Goal: Information Seeking & Learning: Learn about a topic

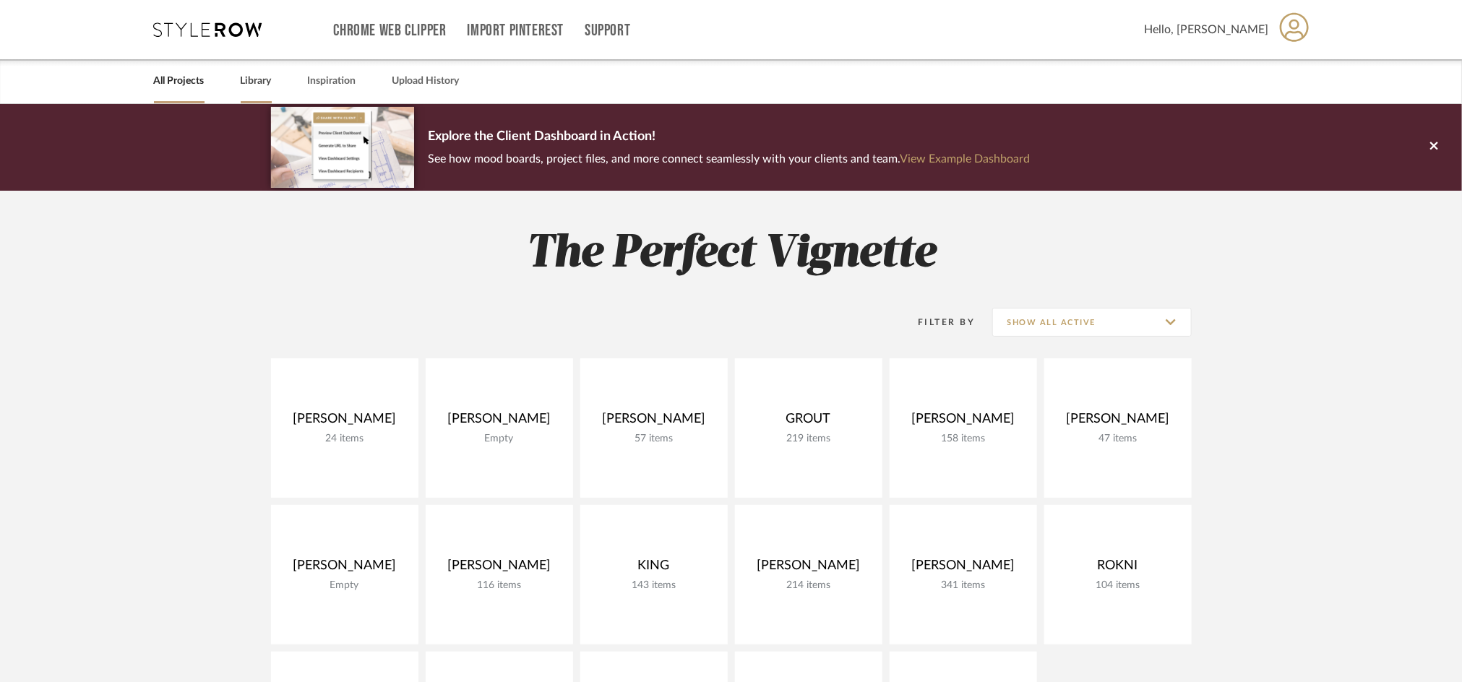
click at [264, 76] on link "Library" at bounding box center [256, 82] width 31 height 20
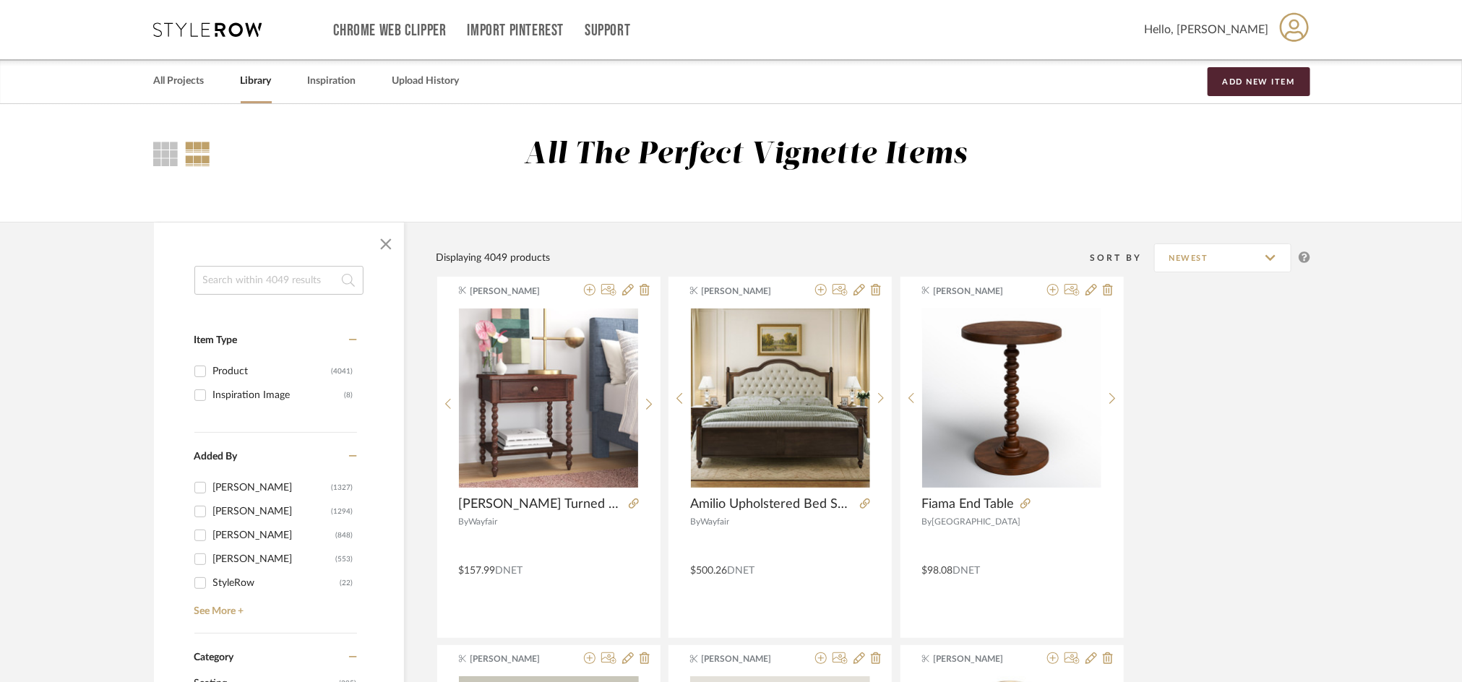
click at [252, 283] on input at bounding box center [278, 280] width 169 height 29
type input "flush mount"
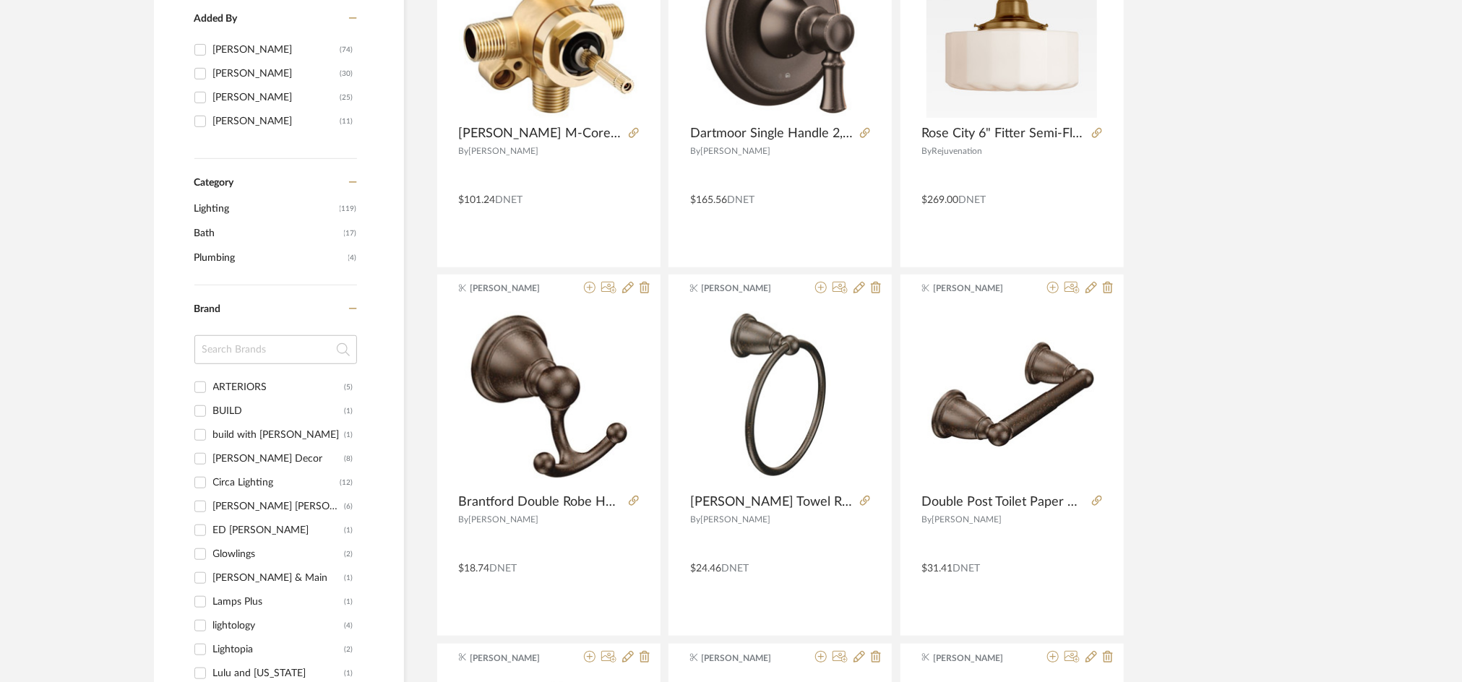
scroll to position [385, 0]
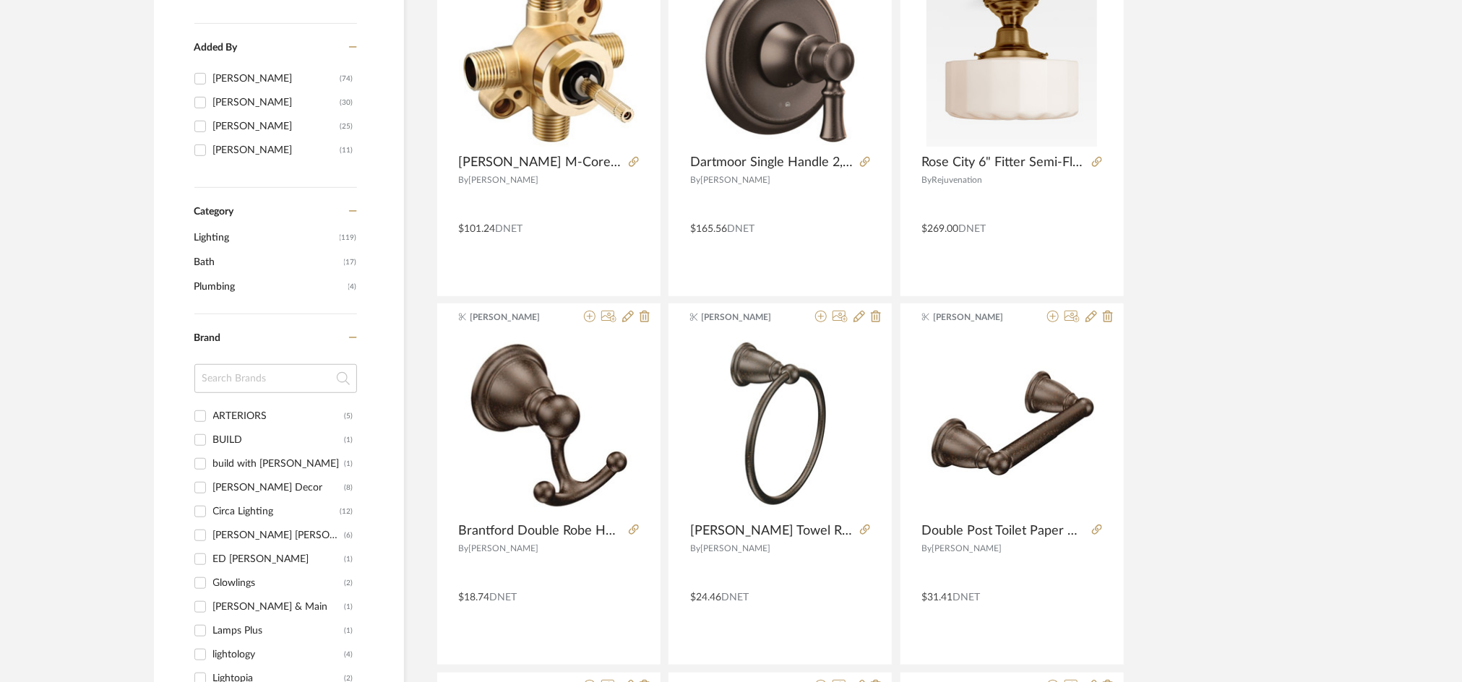
click at [224, 238] on span "Lighting" at bounding box center [265, 237] width 142 height 25
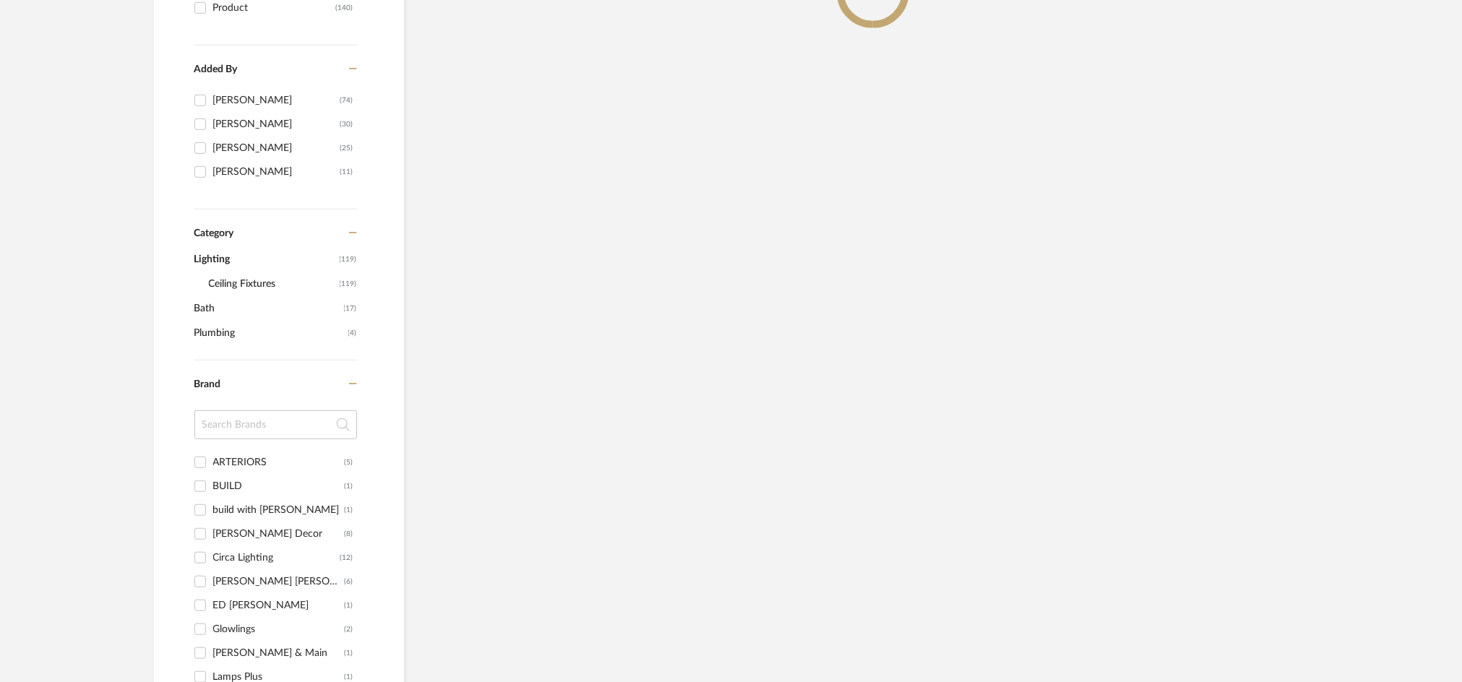
scroll to position [407, 0]
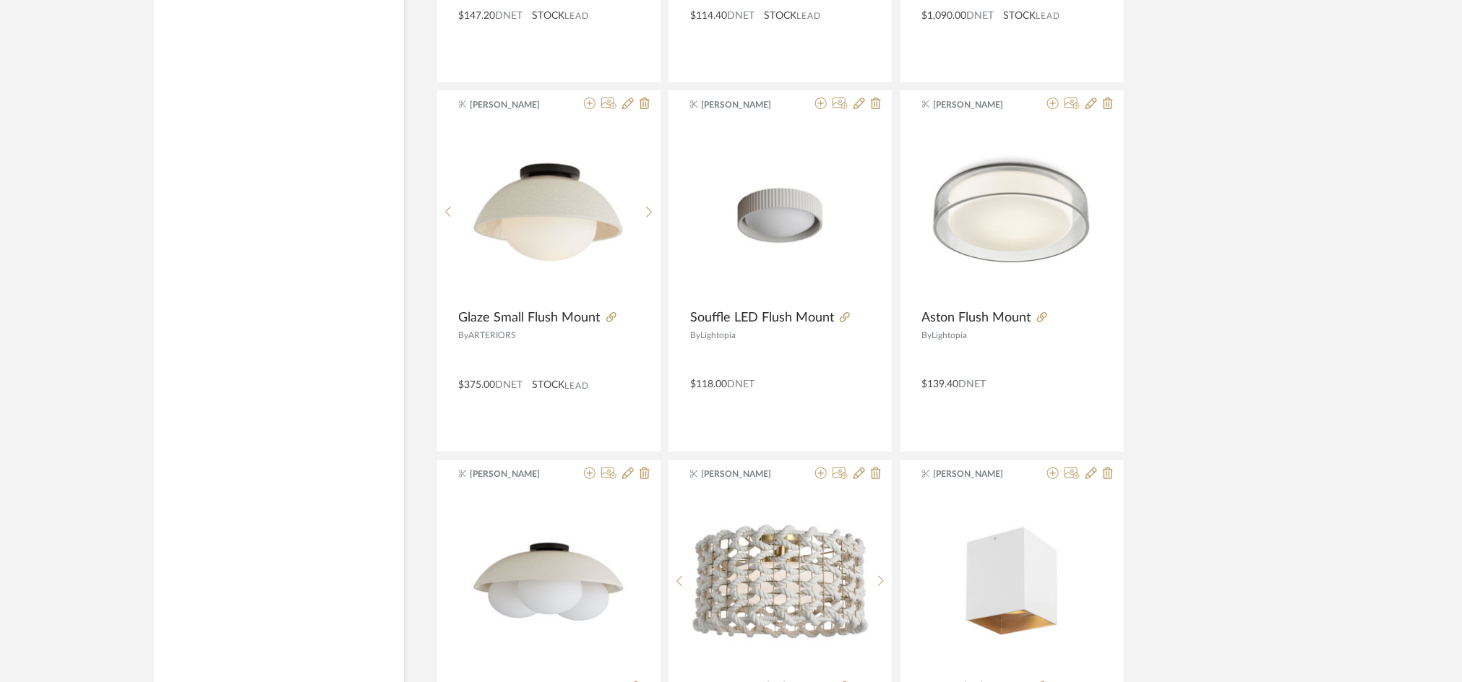
scroll to position [3200, 0]
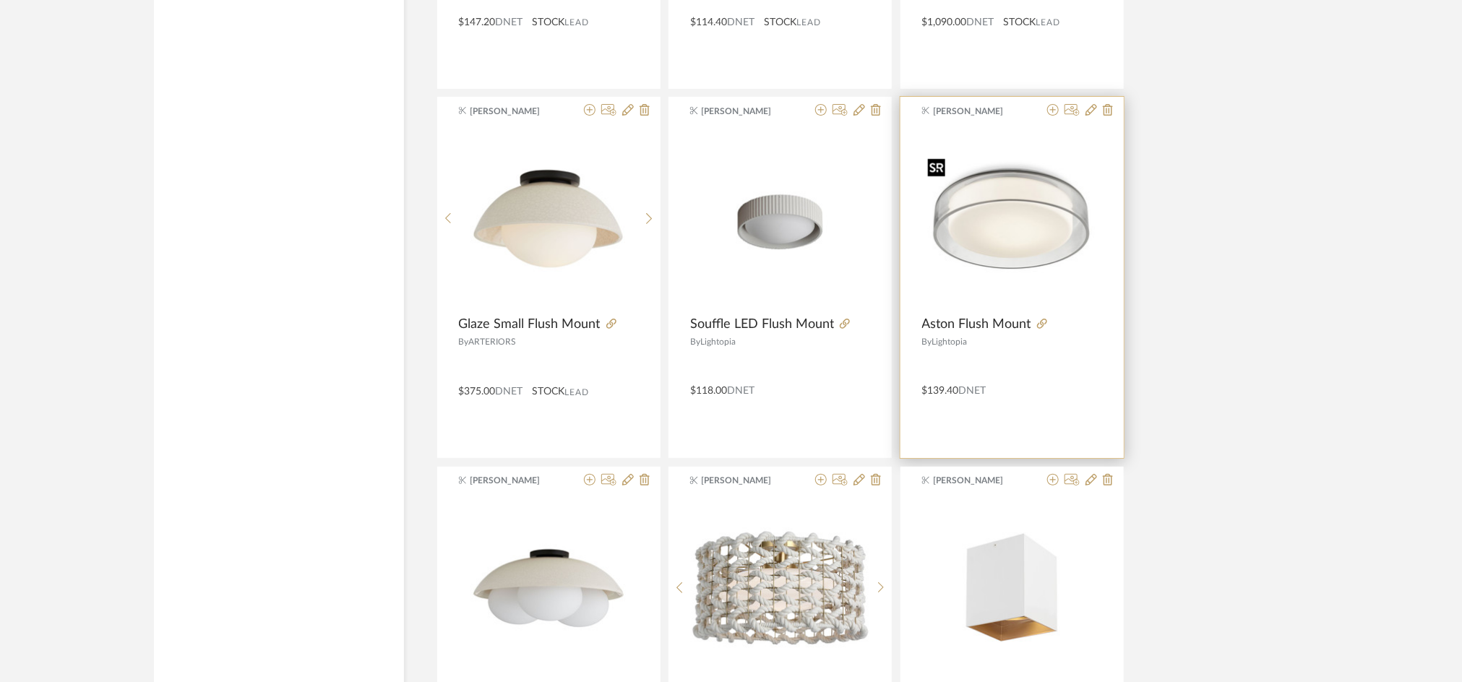
click at [1029, 241] on img "0" at bounding box center [1012, 218] width 180 height 133
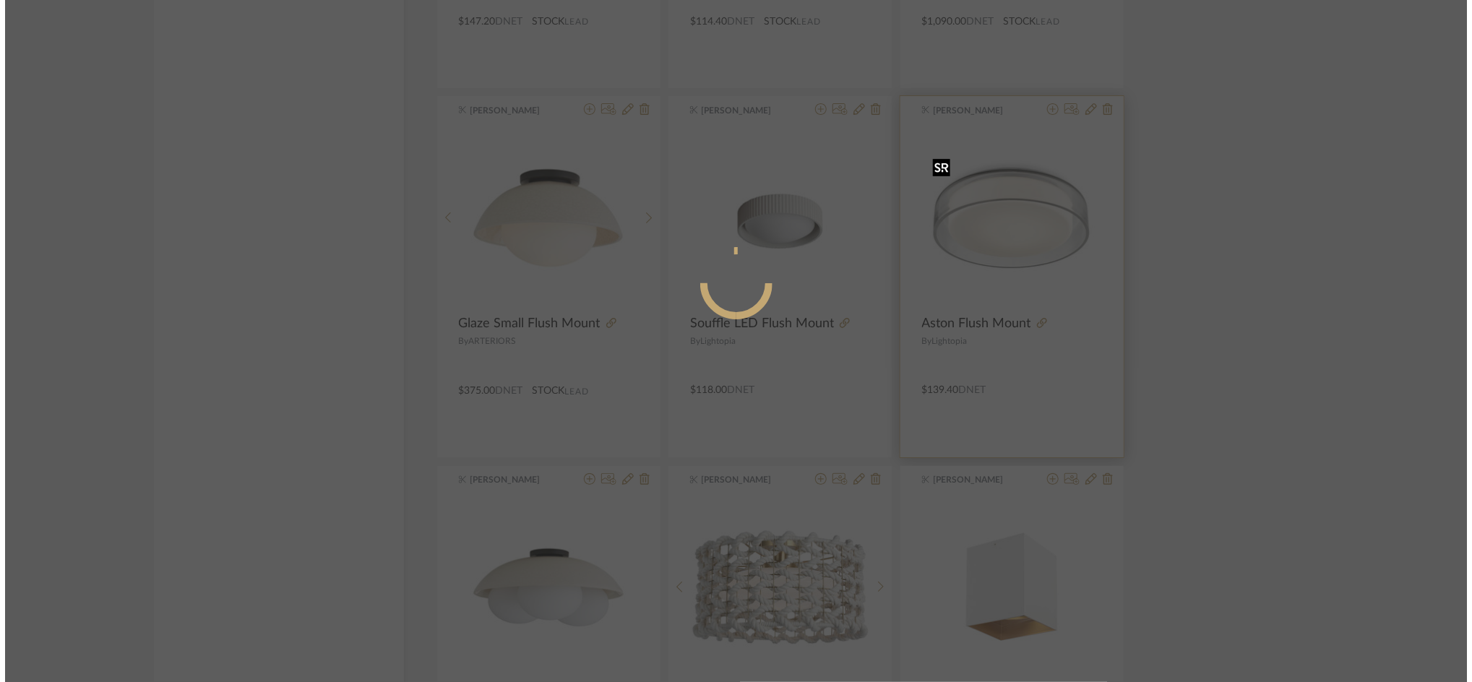
scroll to position [0, 0]
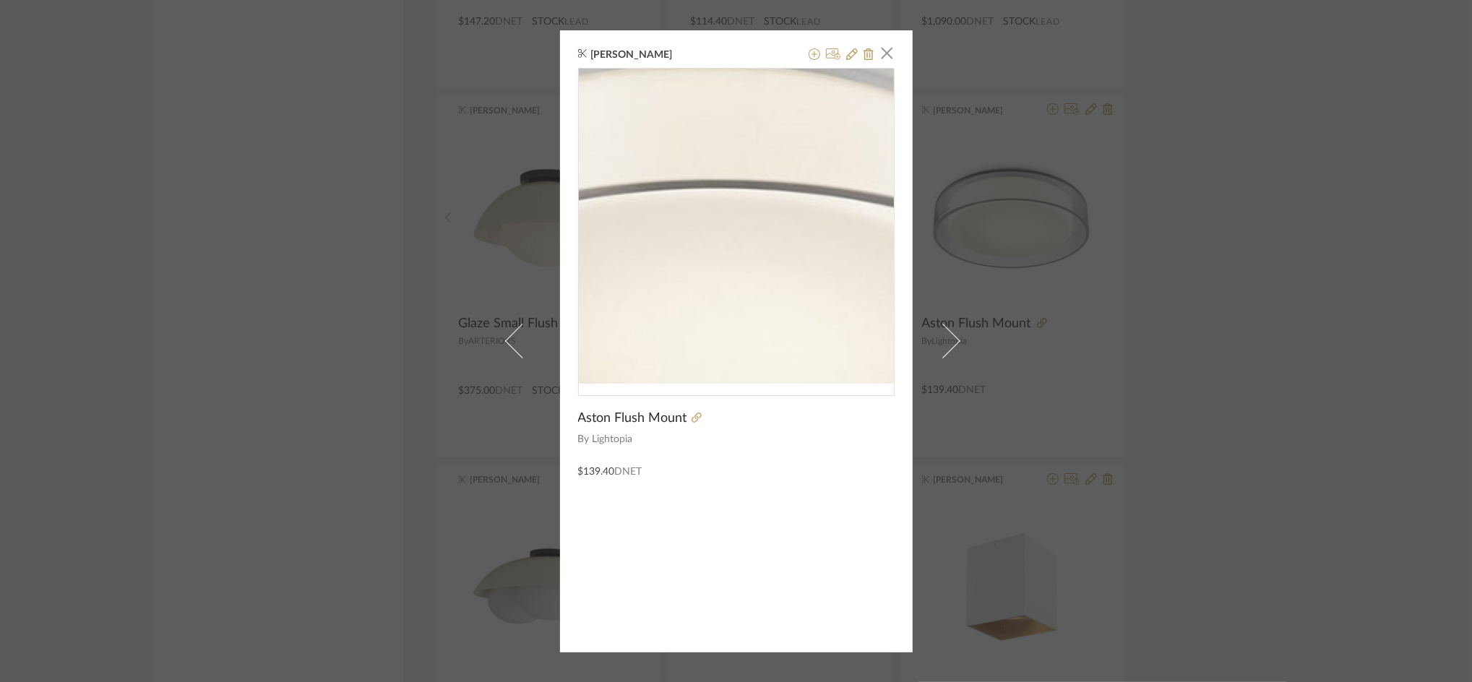
click at [737, 208] on img "0" at bounding box center [736, 226] width 315 height 233
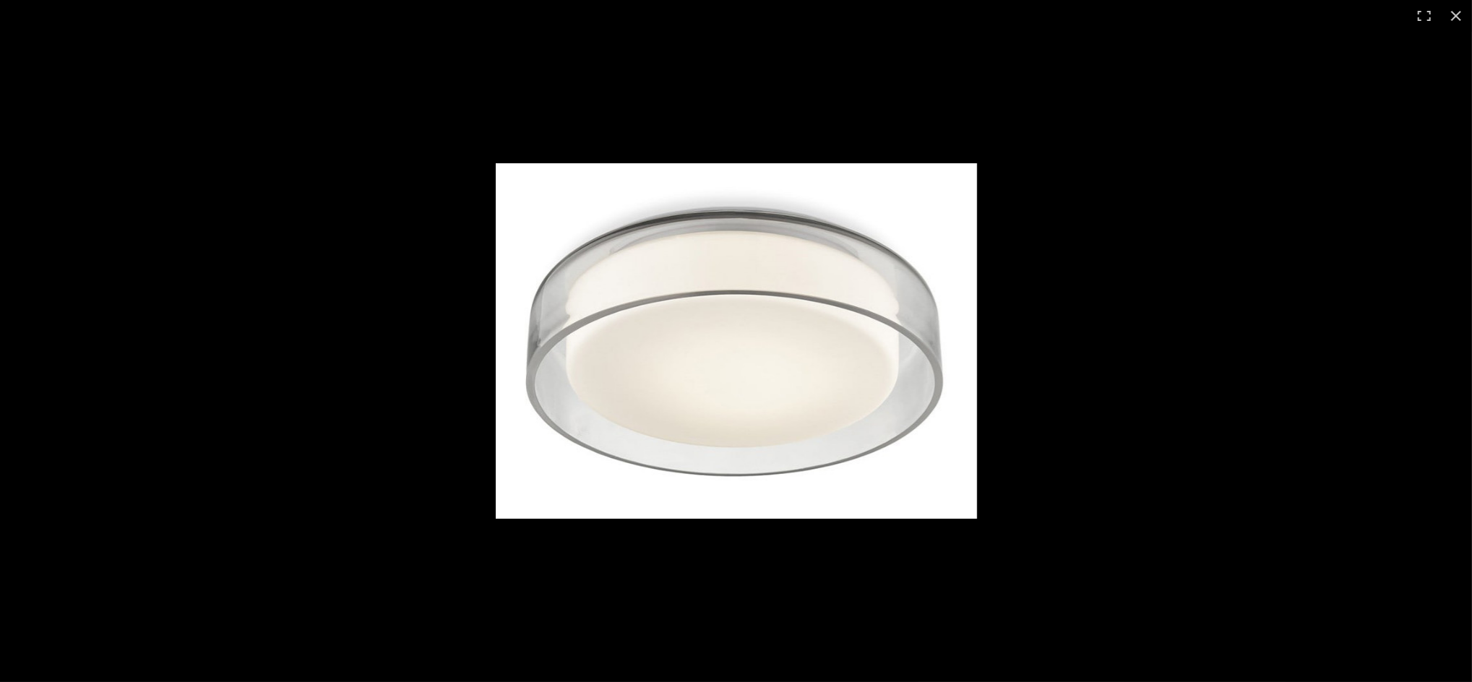
click at [743, 243] on img at bounding box center [736, 340] width 481 height 355
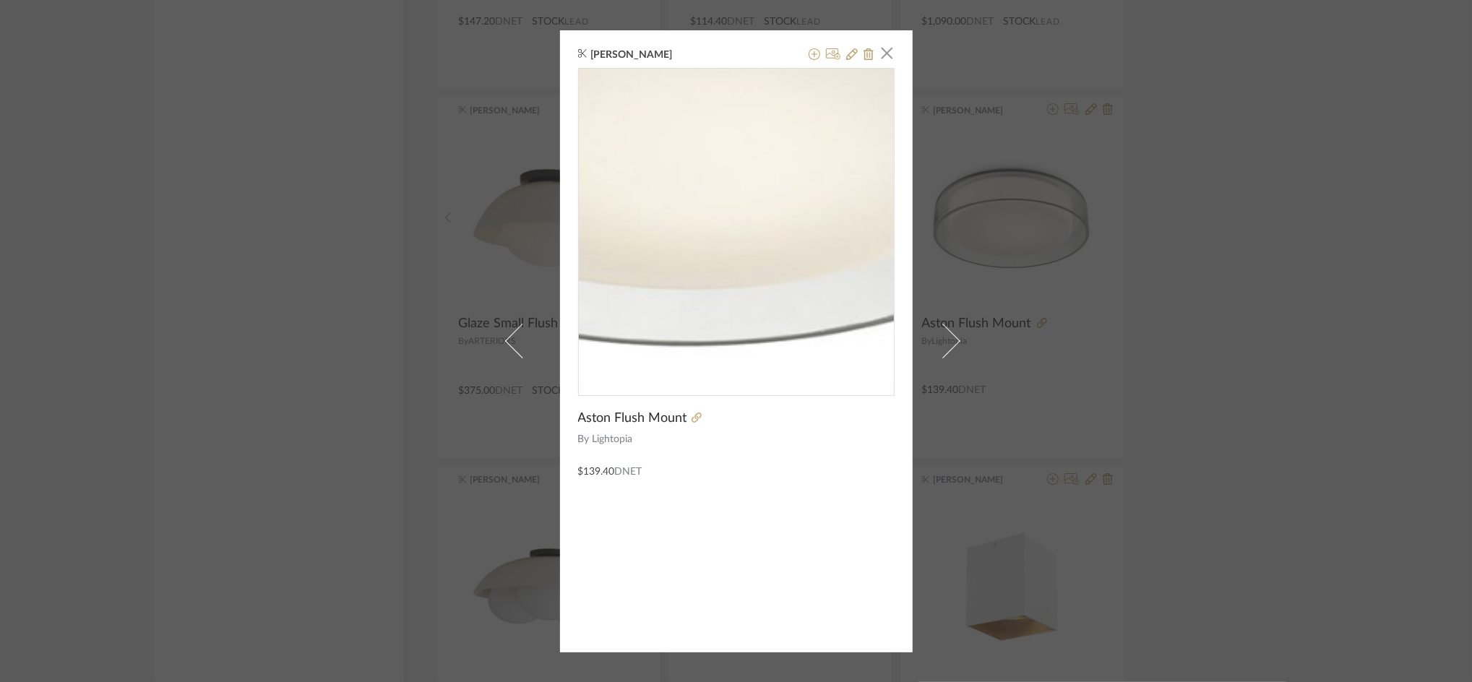
click at [741, 270] on img "0" at bounding box center [736, 226] width 315 height 233
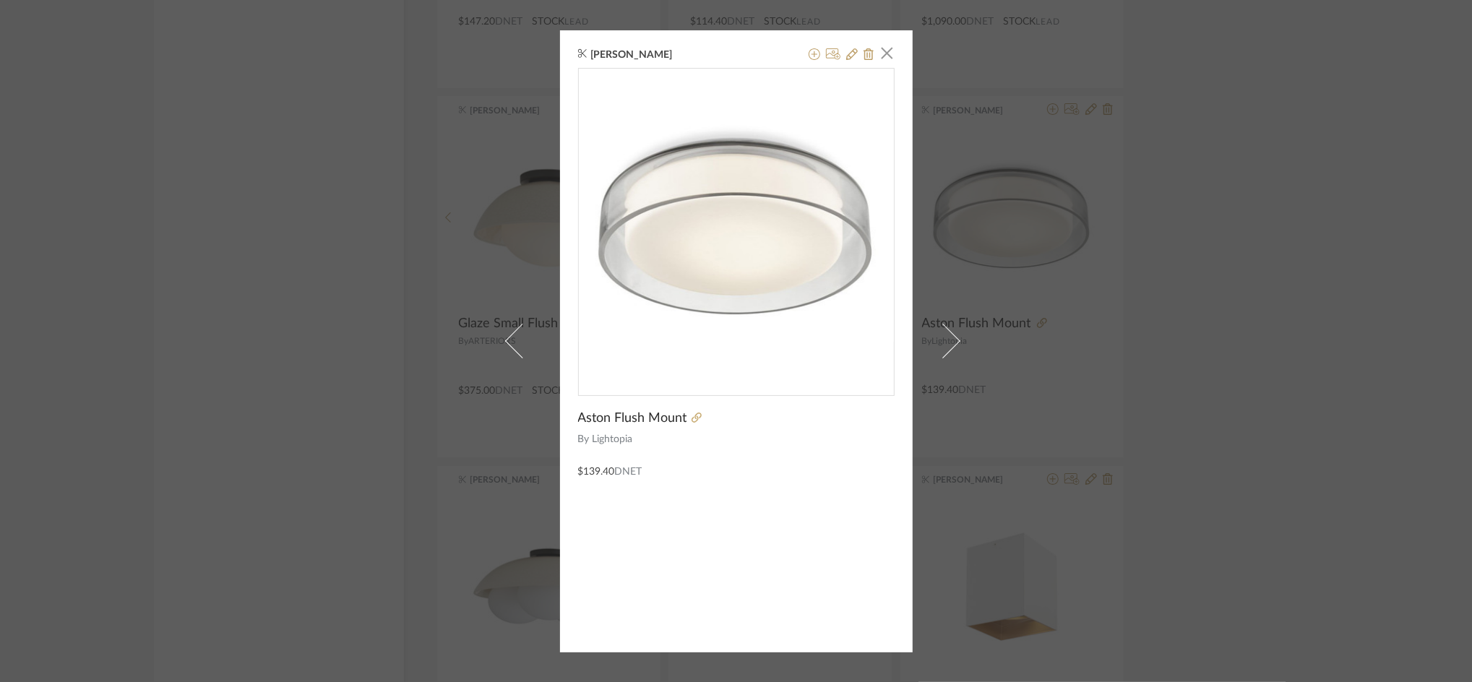
click at [1123, 171] on div "[PERSON_NAME] × Aston Flush Mount By Lightopia $139.40 DNET" at bounding box center [736, 341] width 1472 height 682
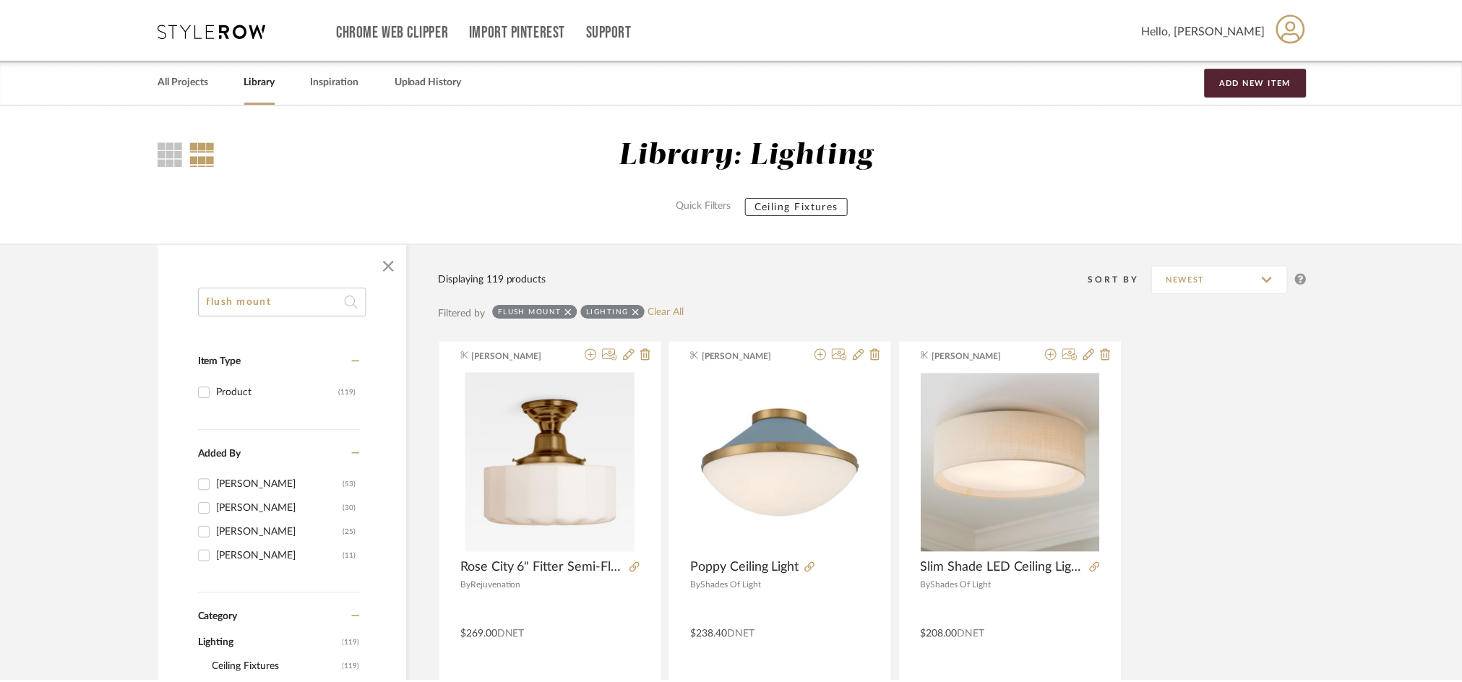
scroll to position [3200, 0]
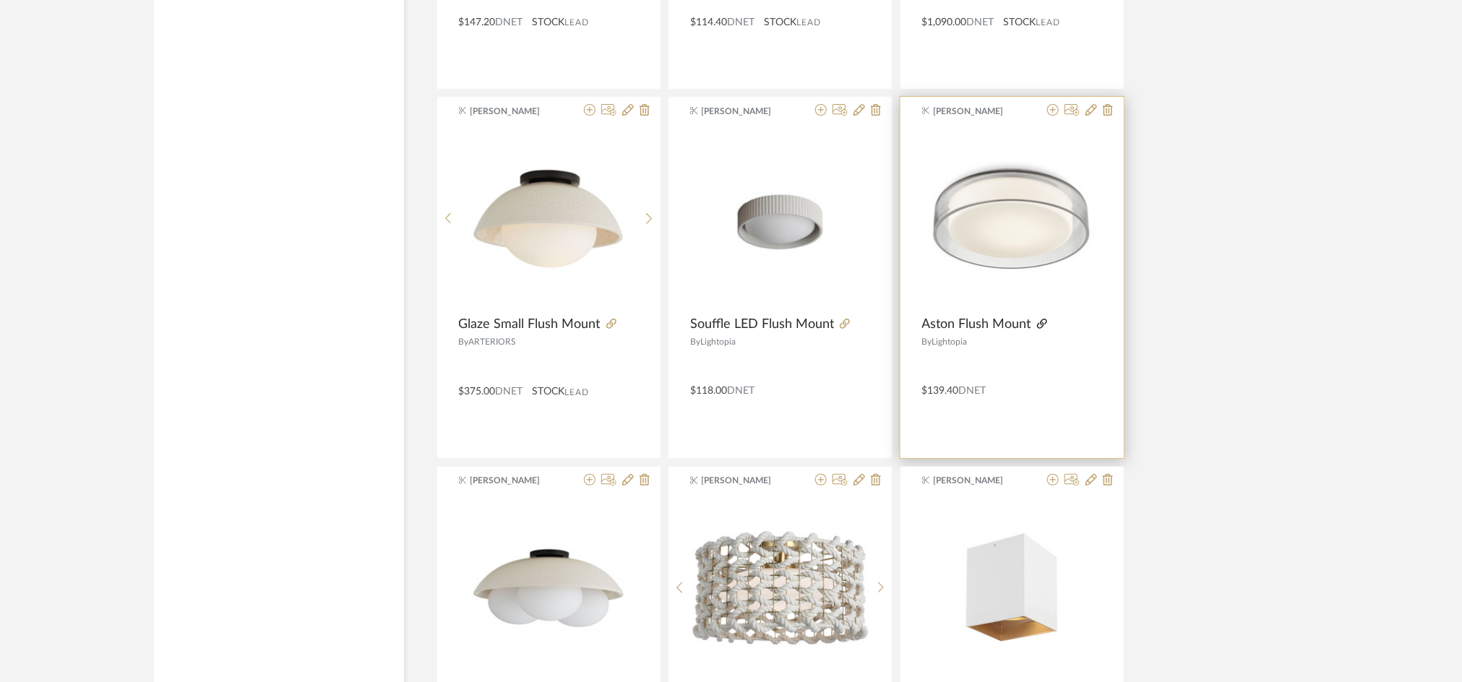
click at [1039, 324] on icon at bounding box center [1042, 324] width 10 height 10
